Goal: Task Accomplishment & Management: Manage account settings

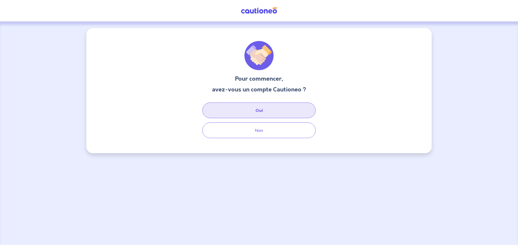
click at [266, 115] on button "Oui" at bounding box center [258, 111] width 113 height 16
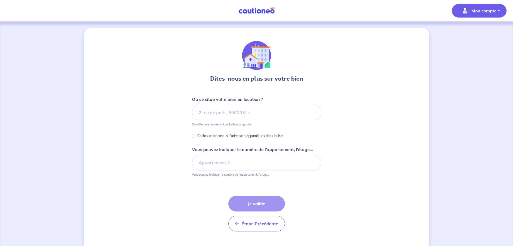
click at [497, 6] on button "Mon compte" at bounding box center [479, 10] width 55 height 13
click at [478, 35] on link "Mes informations" at bounding box center [473, 33] width 43 height 9
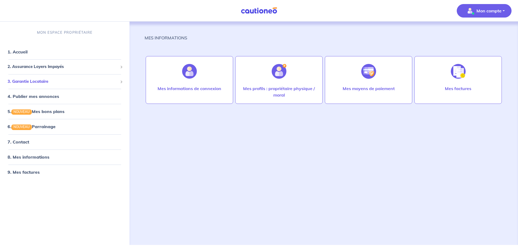
click at [58, 83] on span "3. Garantie Locataire" at bounding box center [63, 82] width 110 height 6
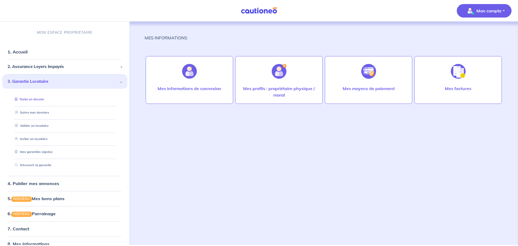
click at [36, 97] on link "Tester un dossier" at bounding box center [28, 99] width 31 height 4
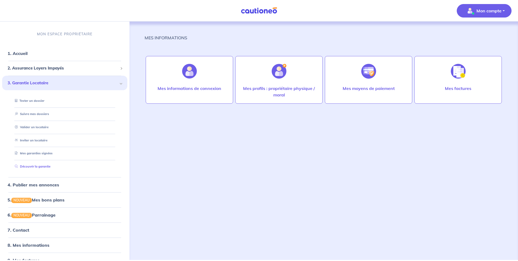
click at [43, 165] on link "Découvrir la garantie" at bounding box center [32, 167] width 38 height 4
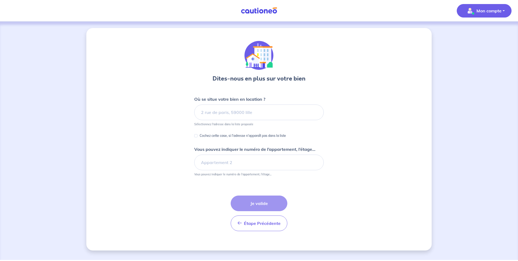
click at [488, 14] on span "Mon compte" at bounding box center [483, 10] width 38 height 9
click at [482, 28] on div "Mes informations Me déconnecter" at bounding box center [479, 39] width 48 height 35
click at [481, 31] on link "Mes informations" at bounding box center [478, 33] width 43 height 9
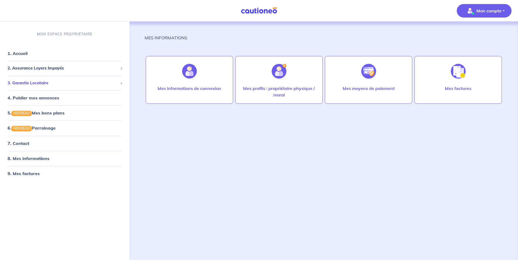
click at [48, 82] on span "3. Garantie Locataire" at bounding box center [63, 83] width 110 height 6
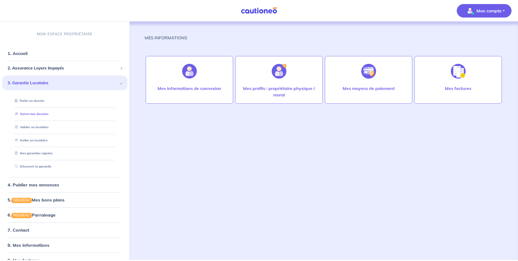
click at [40, 112] on link "Suivre mes dossiers" at bounding box center [31, 114] width 36 height 4
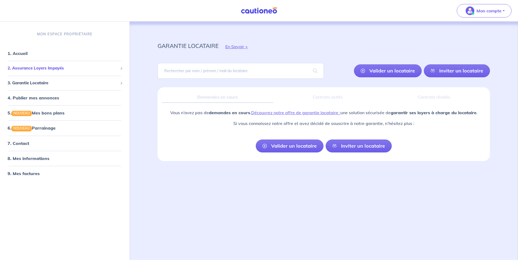
click at [96, 67] on span "2. Assurance Loyers Impayés" at bounding box center [63, 68] width 110 height 6
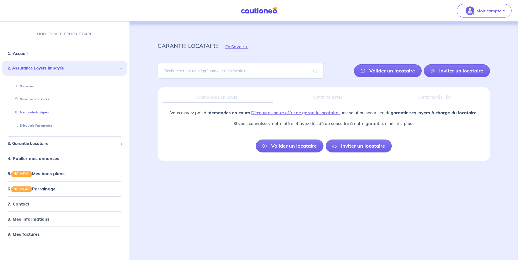
click at [43, 112] on link "Mes contrats signés" at bounding box center [31, 113] width 36 height 4
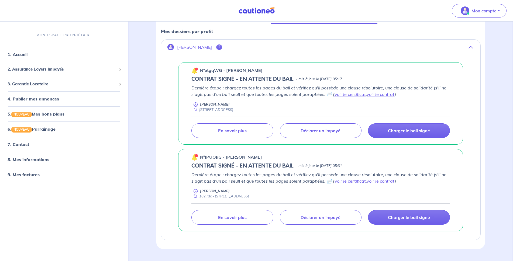
scroll to position [81, 0]
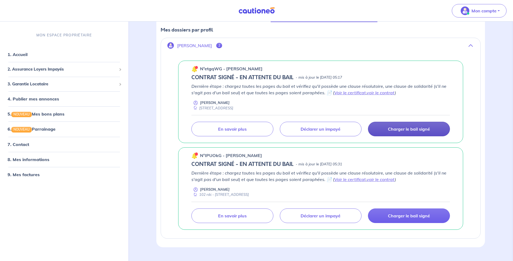
click at [410, 127] on p "Charger le bail signé" at bounding box center [409, 129] width 42 height 5
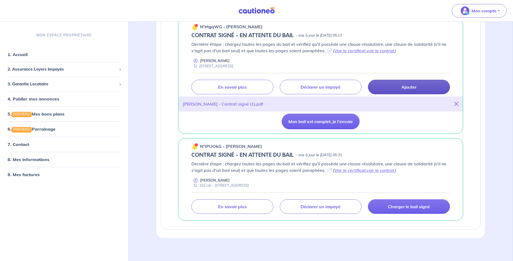
scroll to position [126, 0]
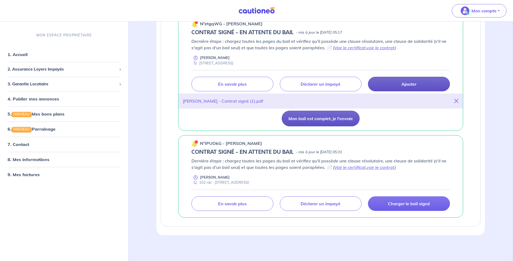
click at [302, 120] on button "Mon bail est complet, je l'envoie" at bounding box center [321, 119] width 78 height 16
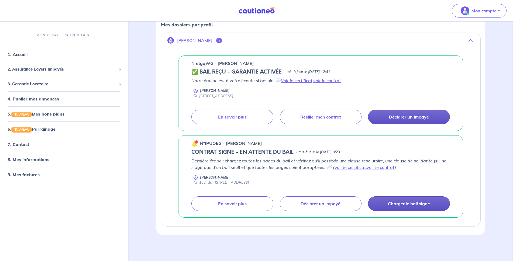
scroll to position [86, 0]
click at [409, 203] on p "Charger le bail signé" at bounding box center [409, 203] width 42 height 5
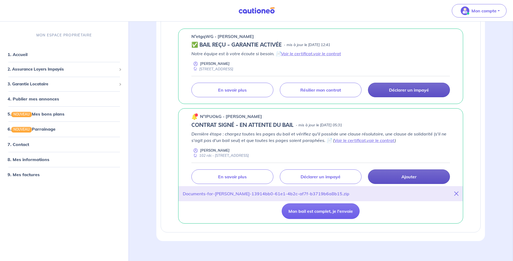
click at [456, 196] on icon at bounding box center [457, 194] width 4 height 4
